Goal: Find specific page/section: Find specific page/section

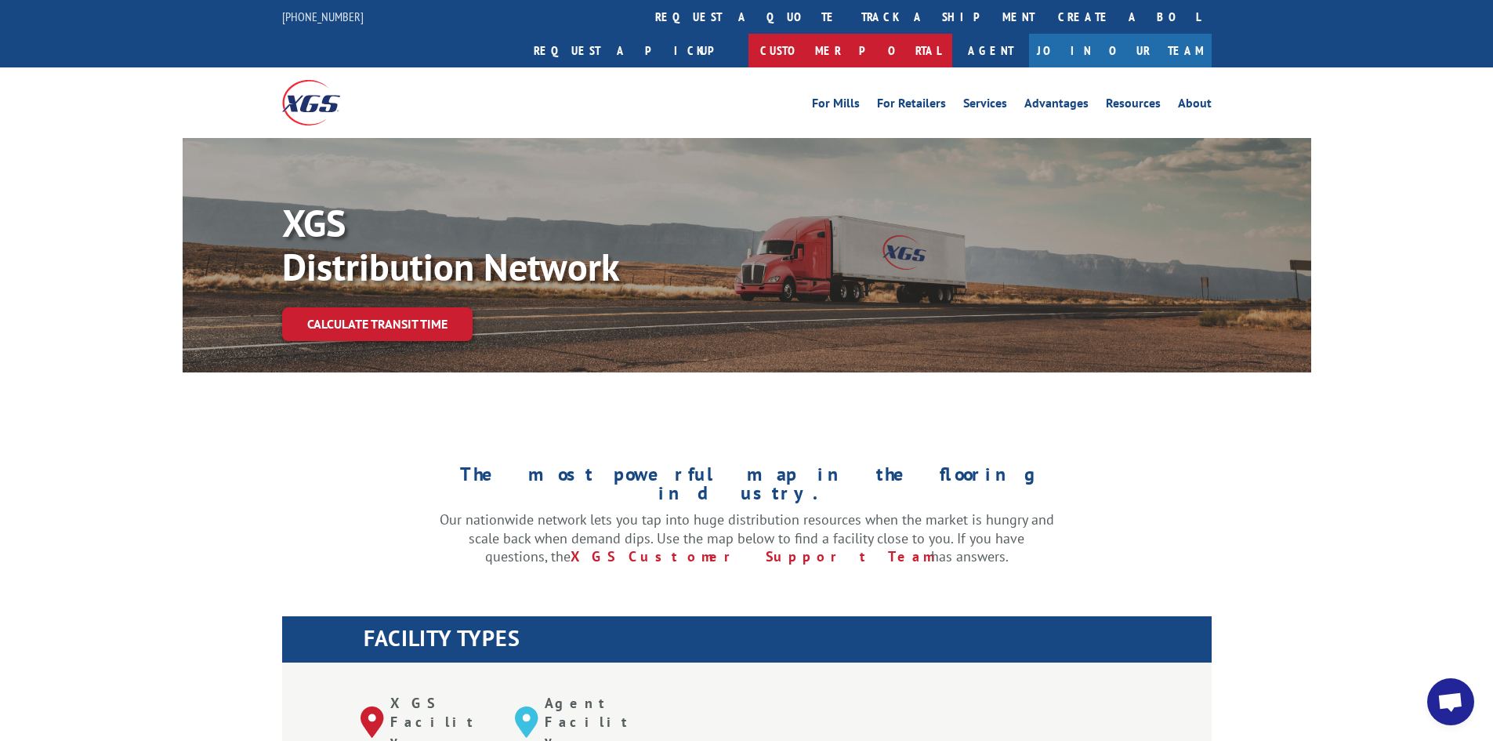
click at [952, 34] on link "Customer Portal" at bounding box center [851, 51] width 204 height 34
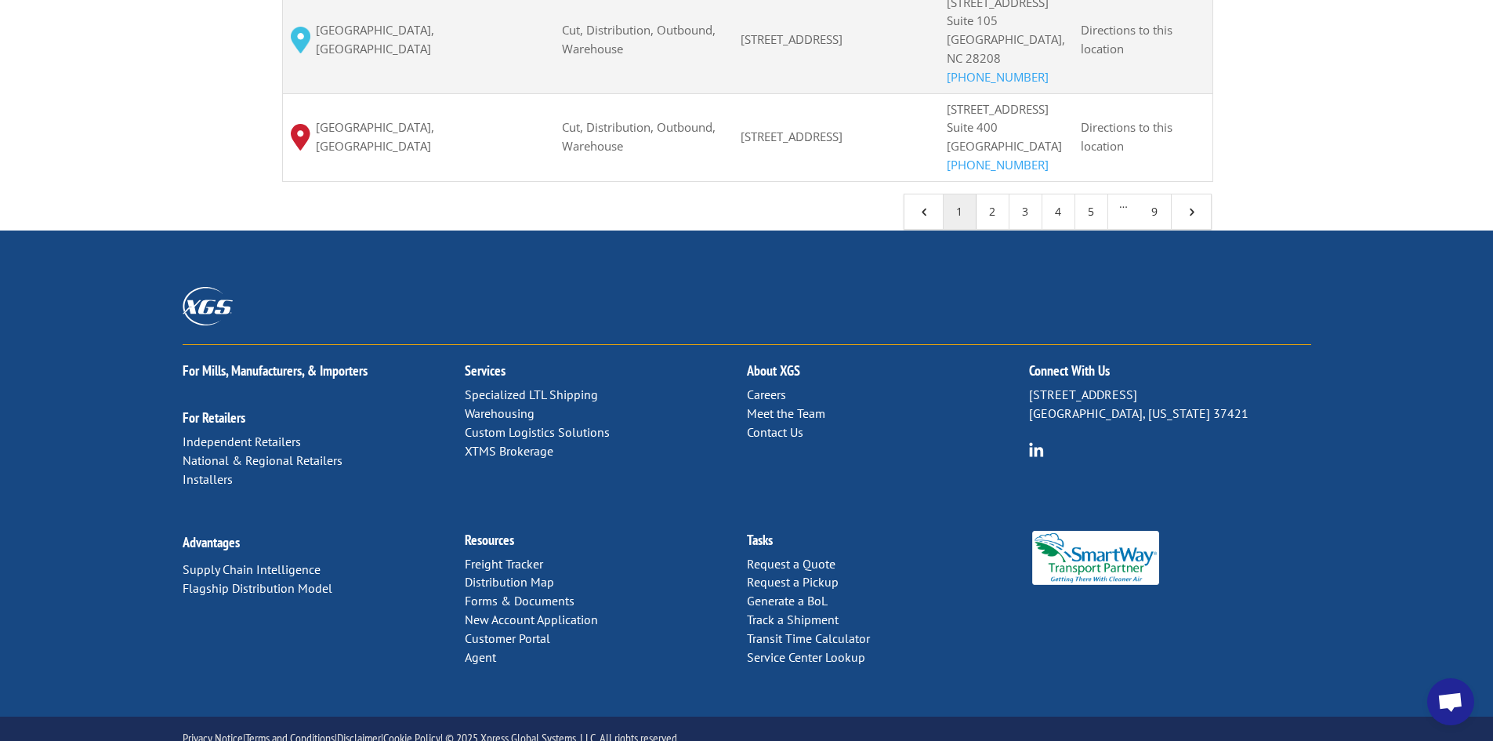
scroll to position [1755, 0]
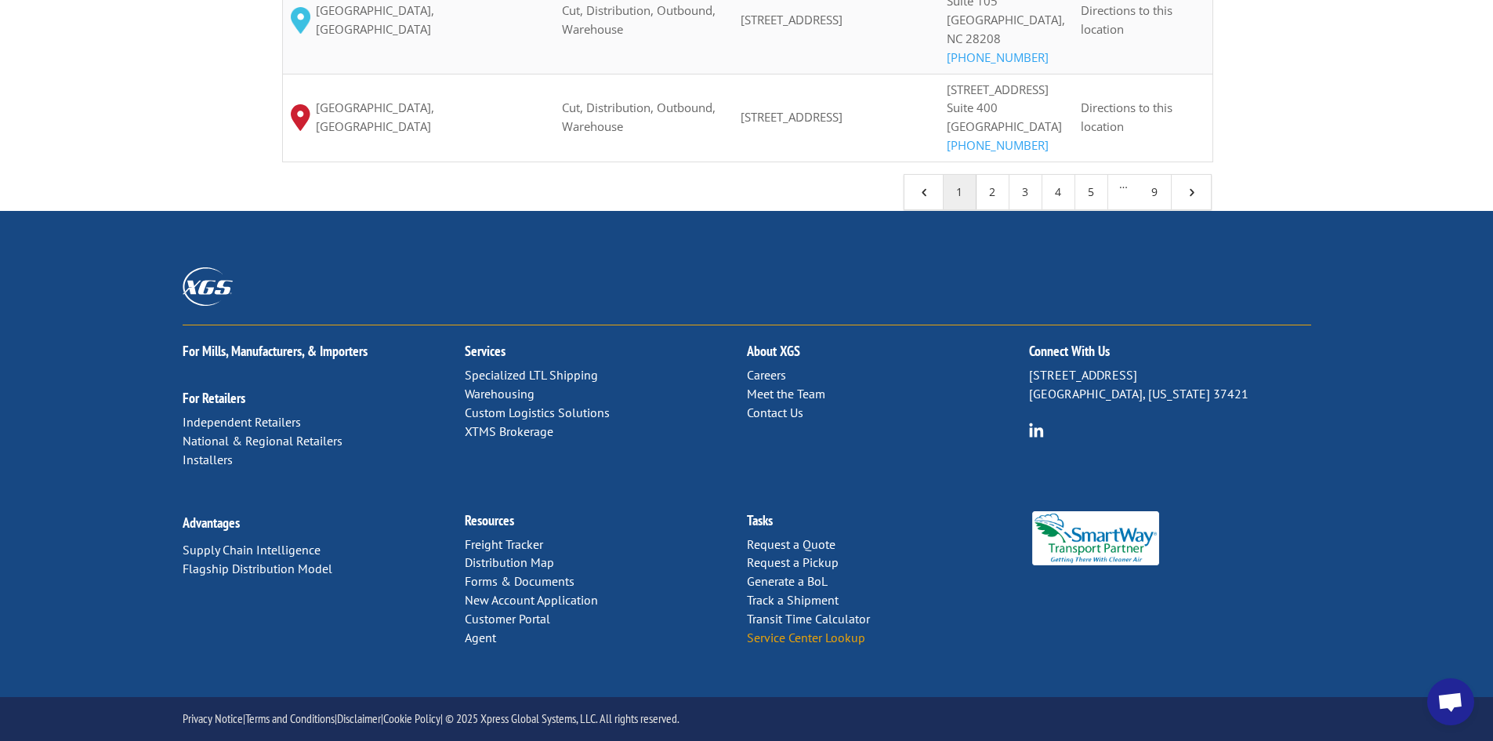
click at [790, 637] on link "Service Center Lookup" at bounding box center [806, 637] width 118 height 16
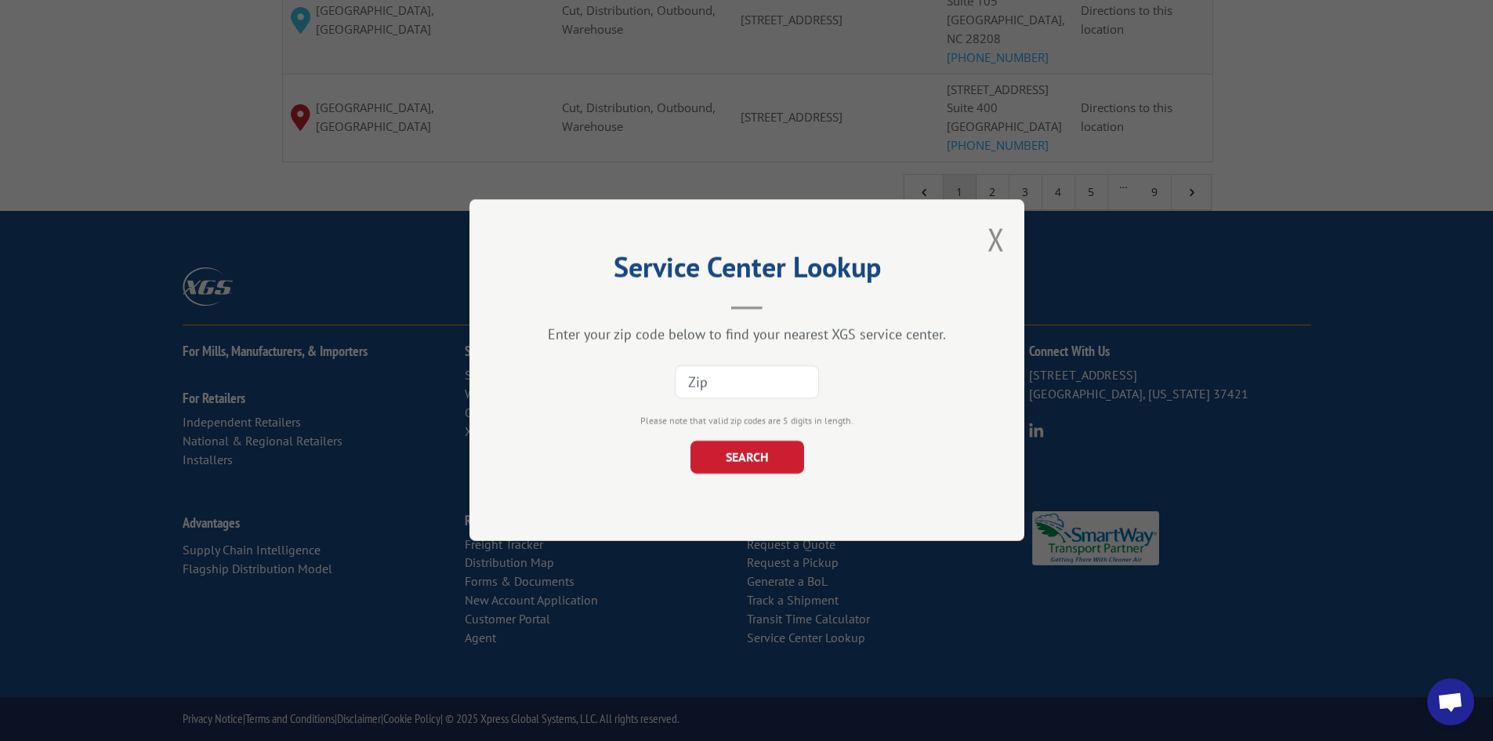
paste input "97219"
type input "97219"
click at [723, 456] on button "SEARCH" at bounding box center [747, 457] width 114 height 33
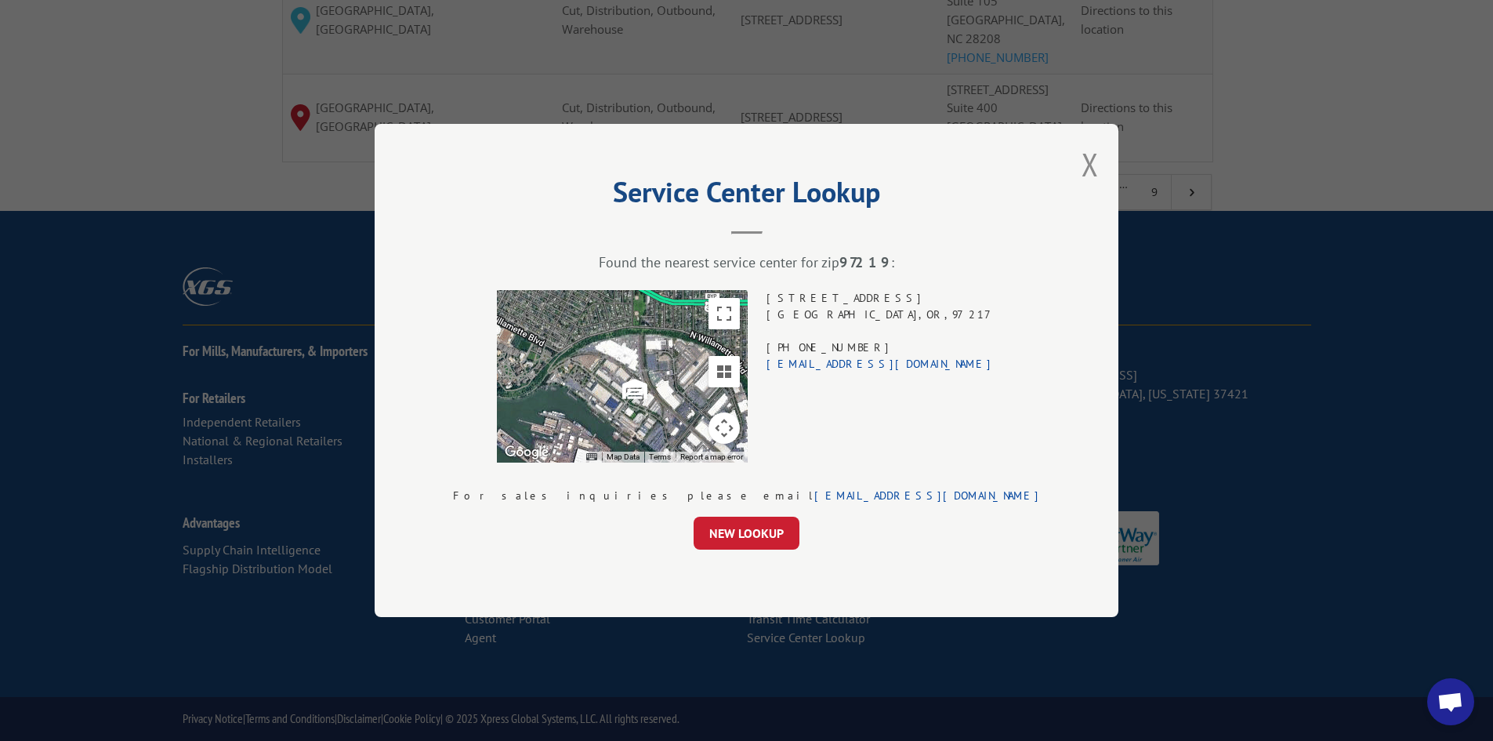
click at [872, 302] on div "6840 N FATHOM ST PORTLAND , OR , 97217 (503) 289-1360 xgsportland@xgsi.com" at bounding box center [882, 376] width 230 height 172
drag, startPoint x: 872, startPoint y: 302, endPoint x: 881, endPoint y: 310, distance: 12.8
click at [881, 310] on div "6840 N FATHOM ST PORTLAND , OR , 97217 (503) 289-1360 xgsportland@xgsi.com" at bounding box center [882, 376] width 230 height 172
copy div "6840 N FATHOM ST PORTLAND , OR , 97217"
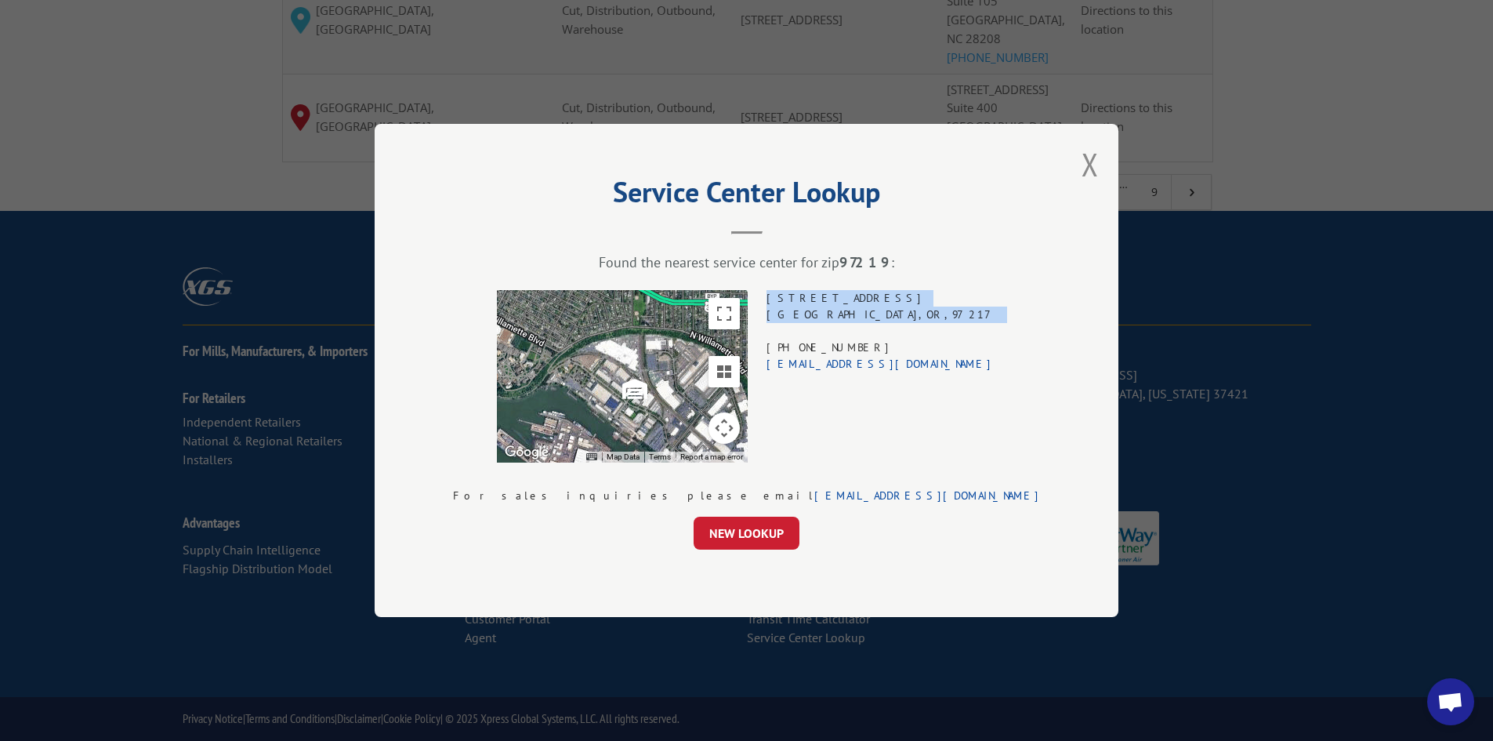
copy div "6840 N FATHOM ST PORTLAND , OR , 97217"
